Goal: Register for event/course

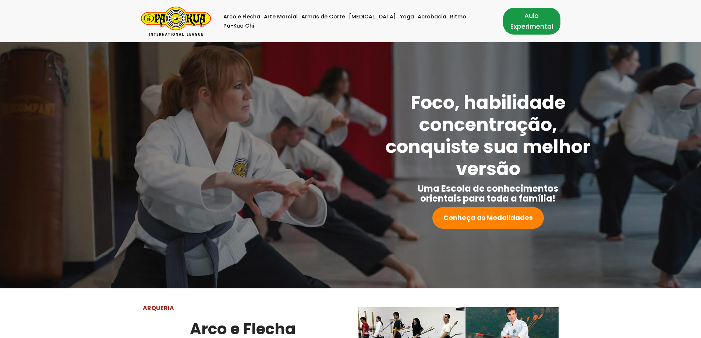
click at [516, 26] on link "Aula Experimental" at bounding box center [531, 21] width 57 height 27
click at [244, 21] on link "Arco e Flecha" at bounding box center [241, 16] width 37 height 9
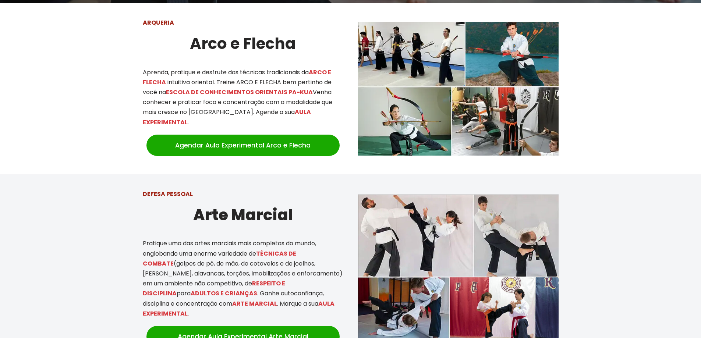
scroll to position [289, 0]
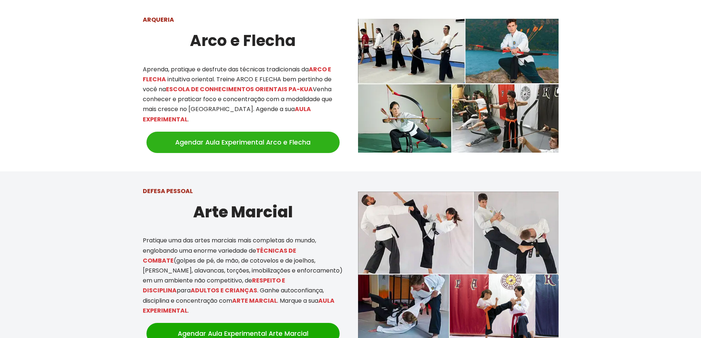
click at [282, 134] on link "Agendar Aula Experimental Arco e Flecha" at bounding box center [243, 142] width 193 height 21
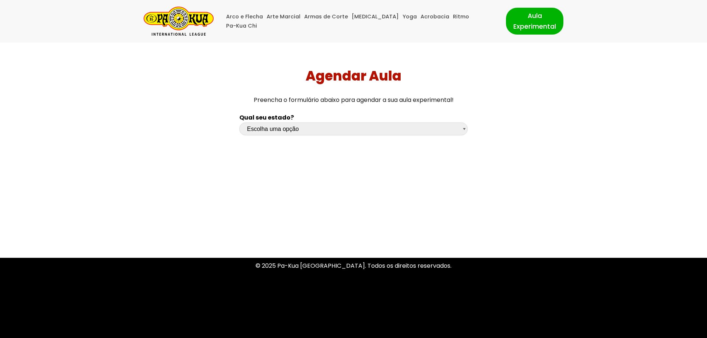
click at [450, 132] on select "Escolha uma opção [GEOGRAPHIC_DATA] [GEOGRAPHIC_DATA] [GEOGRAPHIC_DATA] [GEOGRA…" at bounding box center [353, 129] width 228 height 13
select select "sp"
click at [239, 123] on select "Escolha uma opção [GEOGRAPHIC_DATA] [GEOGRAPHIC_DATA] [GEOGRAPHIC_DATA] [GEOGRA…" at bounding box center [353, 129] width 228 height 13
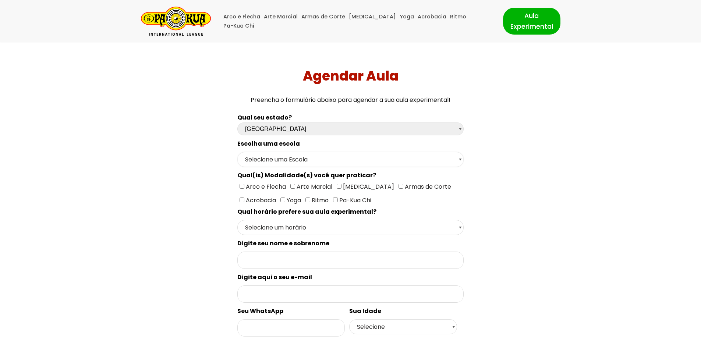
click at [270, 161] on select "Selecione uma Escola [GEOGRAPHIC_DATA] - Escola [GEOGRAPHIC_DATA] - [GEOGRAPHIC…" at bounding box center [350, 159] width 226 height 15
select select "[GEOGRAPHIC_DATA] - [GEOGRAPHIC_DATA]"
click at [237, 152] on select "Selecione uma Escola [GEOGRAPHIC_DATA] - Escola [GEOGRAPHIC_DATA] - [GEOGRAPHIC…" at bounding box center [350, 159] width 226 height 15
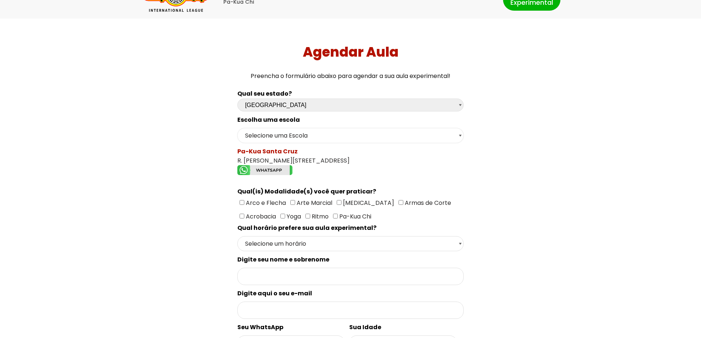
scroll to position [37, 0]
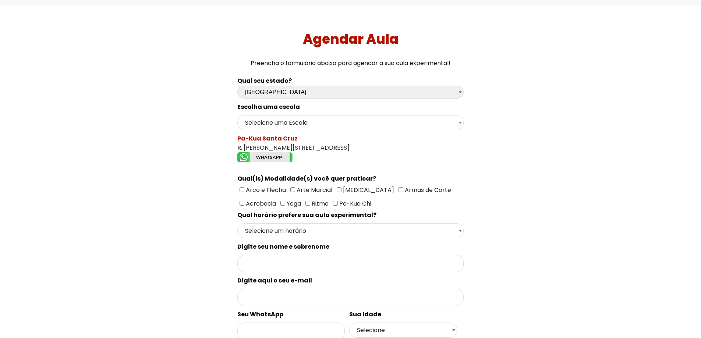
click at [241, 189] on input"] "Arco e Flecha" at bounding box center [242, 189] width 5 height 5
checkbox input"] "true"
click at [337, 190] on input"] "[MEDICAL_DATA]" at bounding box center [339, 189] width 5 height 5
checkbox input"] "true"
click at [399, 188] on input"] "Armas de Corte" at bounding box center [401, 189] width 5 height 5
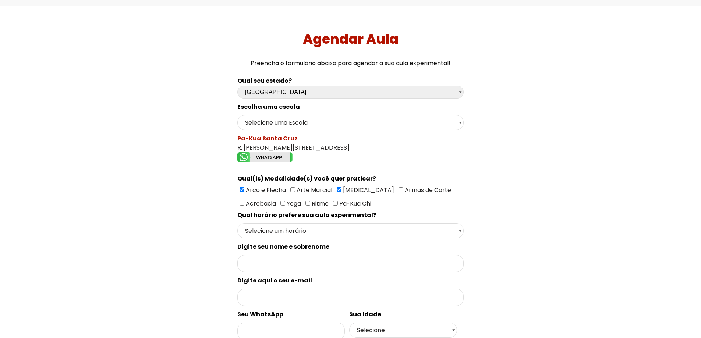
checkbox input"] "true"
click at [343, 233] on select "Selecione um horário Manhã Tarde Noite" at bounding box center [350, 230] width 226 height 15
select select "Manhã"
click at [237, 223] on select "Selecione um horário Manhã Tarde Noite" at bounding box center [350, 230] width 226 height 15
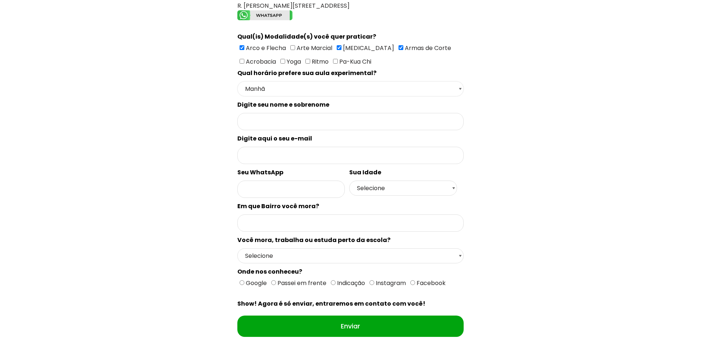
scroll to position [184, 0]
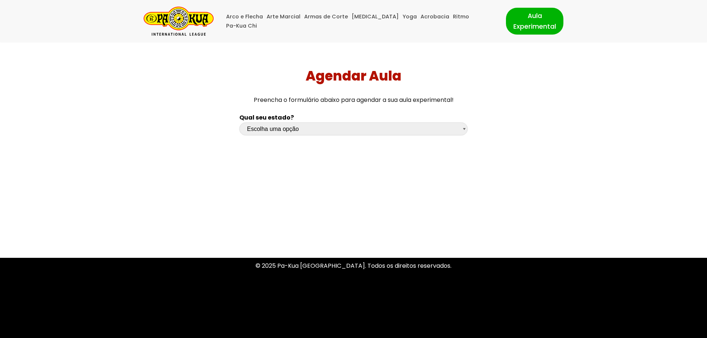
click at [282, 133] on select "Escolha uma opção [GEOGRAPHIC_DATA] [GEOGRAPHIC_DATA] [GEOGRAPHIC_DATA] [GEOGRA…" at bounding box center [353, 129] width 228 height 13
select select "sp"
click at [239, 123] on select "Escolha uma opção [GEOGRAPHIC_DATA] [GEOGRAPHIC_DATA] [GEOGRAPHIC_DATA] [GEOGRA…" at bounding box center [353, 129] width 228 height 13
